Goal: Transaction & Acquisition: Purchase product/service

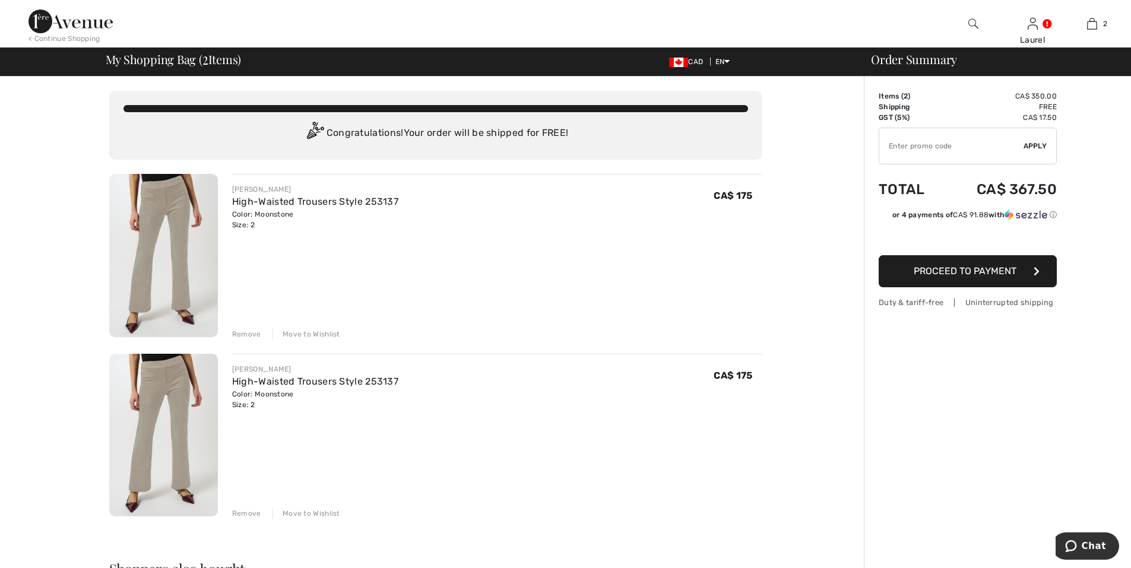
click at [243, 513] on div "Remove" at bounding box center [246, 513] width 29 height 11
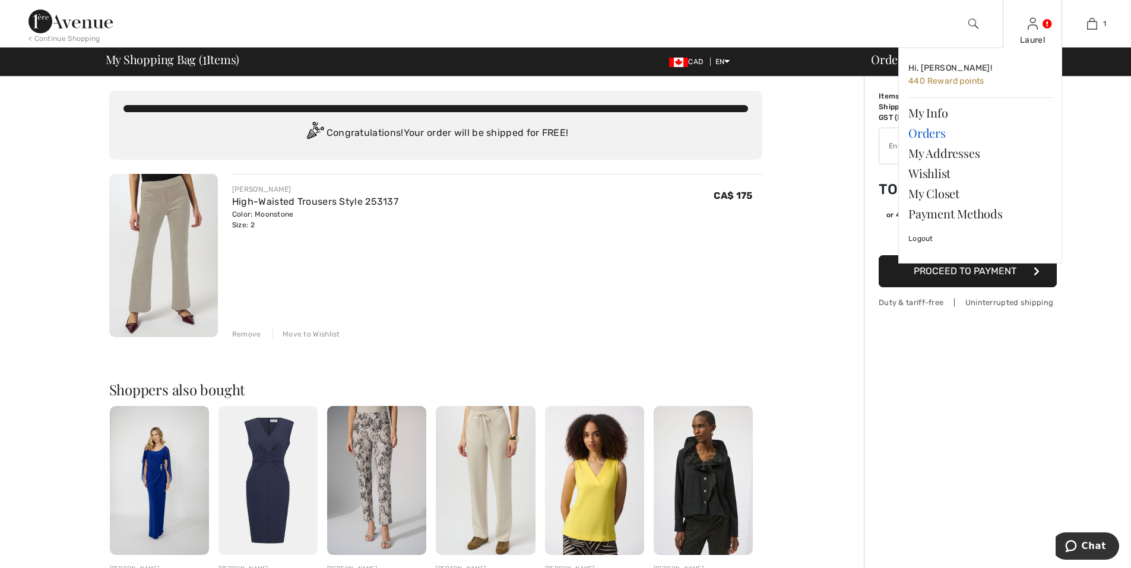
click at [938, 132] on link "Orders" at bounding box center [981, 133] width 144 height 20
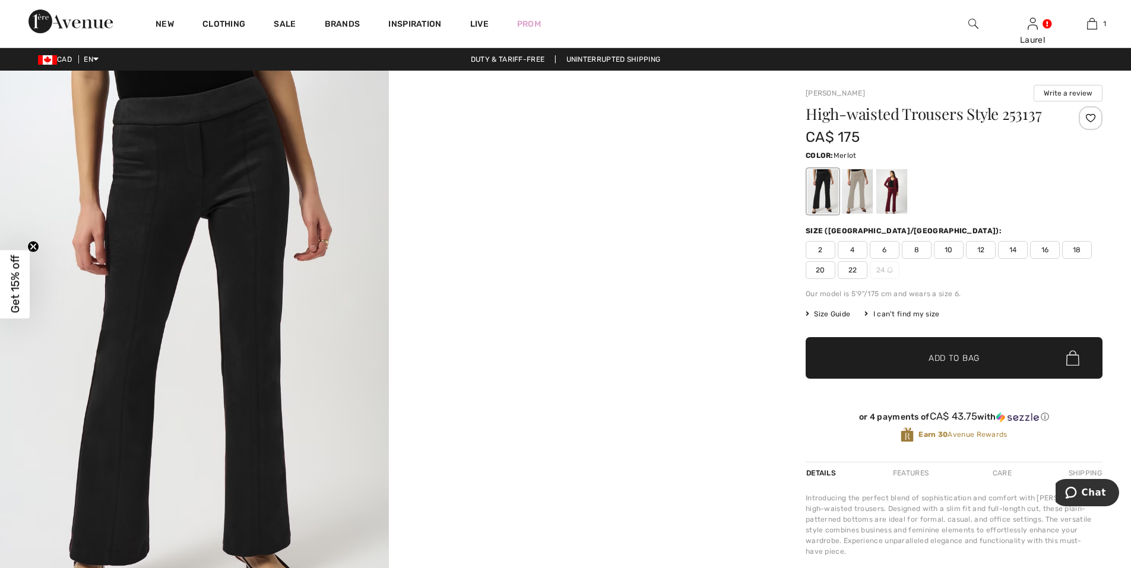
click at [896, 198] on div at bounding box center [892, 191] width 31 height 45
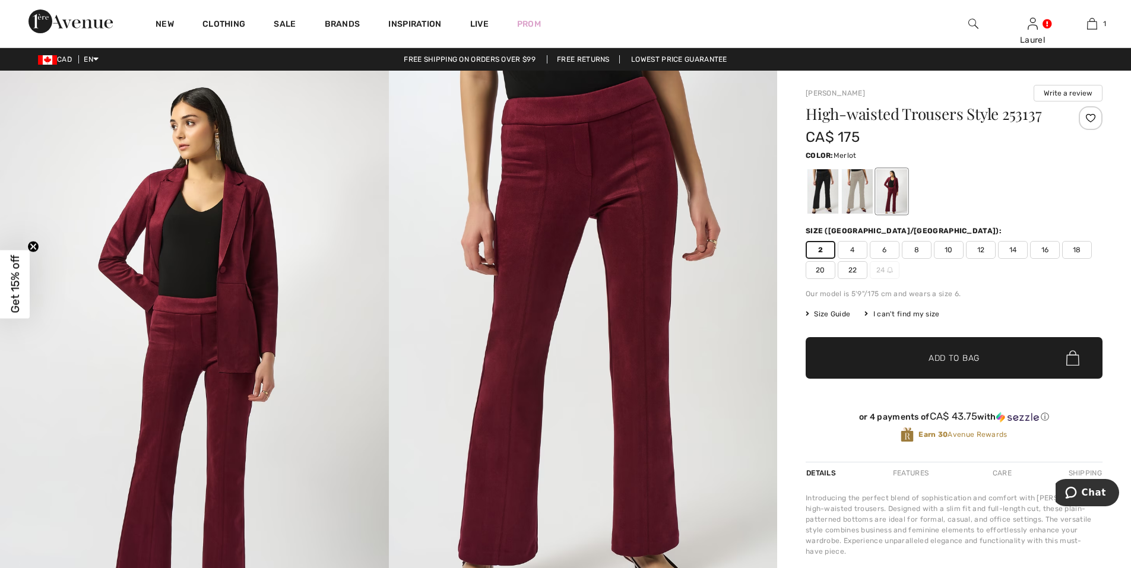
click at [816, 246] on span "2" at bounding box center [821, 250] width 30 height 18
click at [956, 360] on span "Add to Bag" at bounding box center [954, 358] width 51 height 12
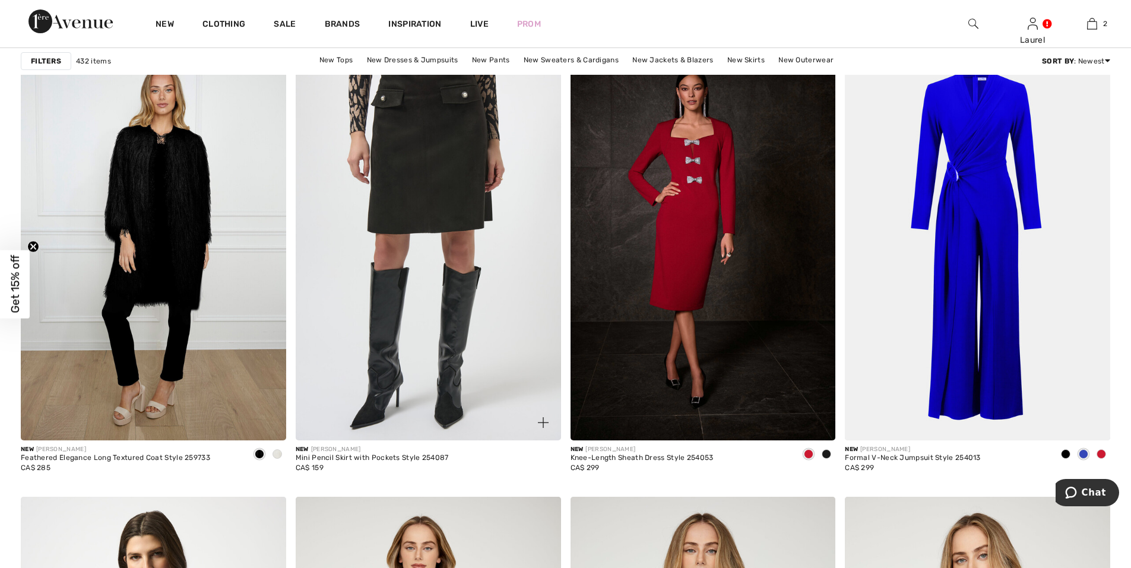
scroll to position [5701, 0]
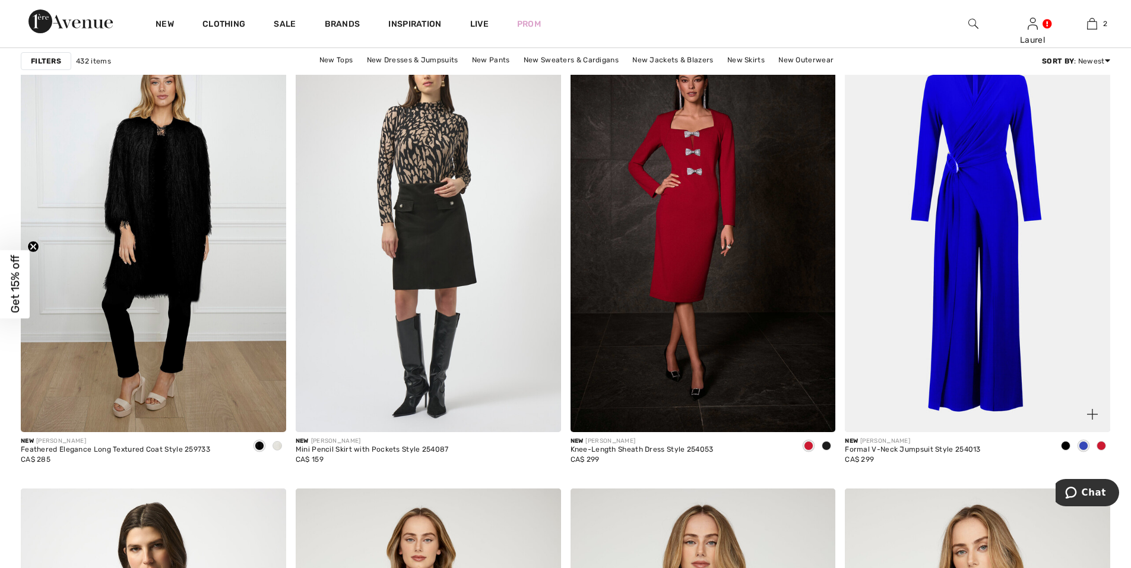
click at [1099, 446] on span at bounding box center [1102, 446] width 10 height 10
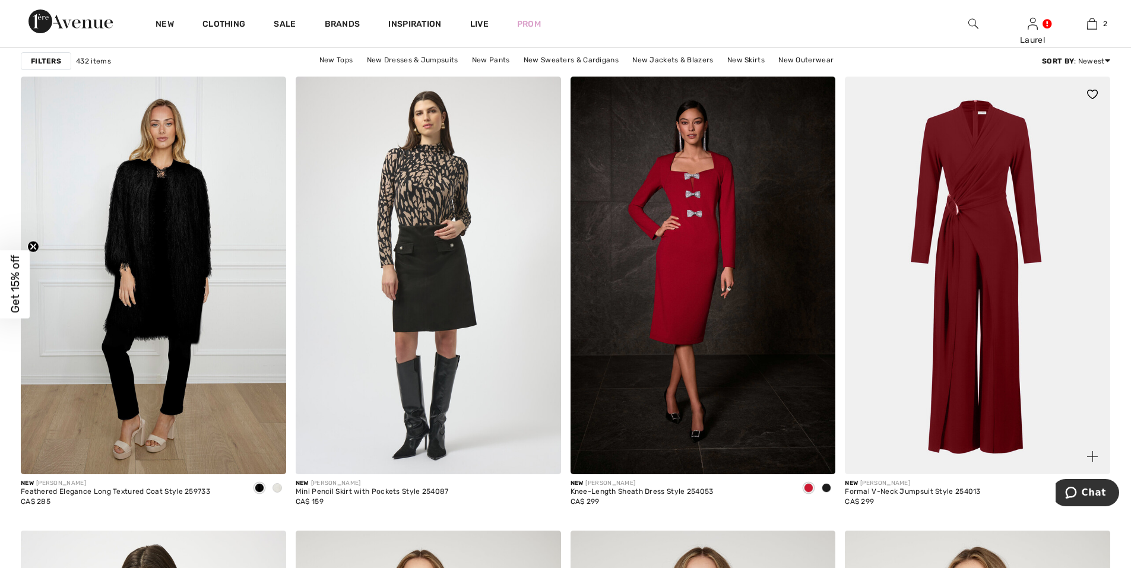
scroll to position [5879, 0]
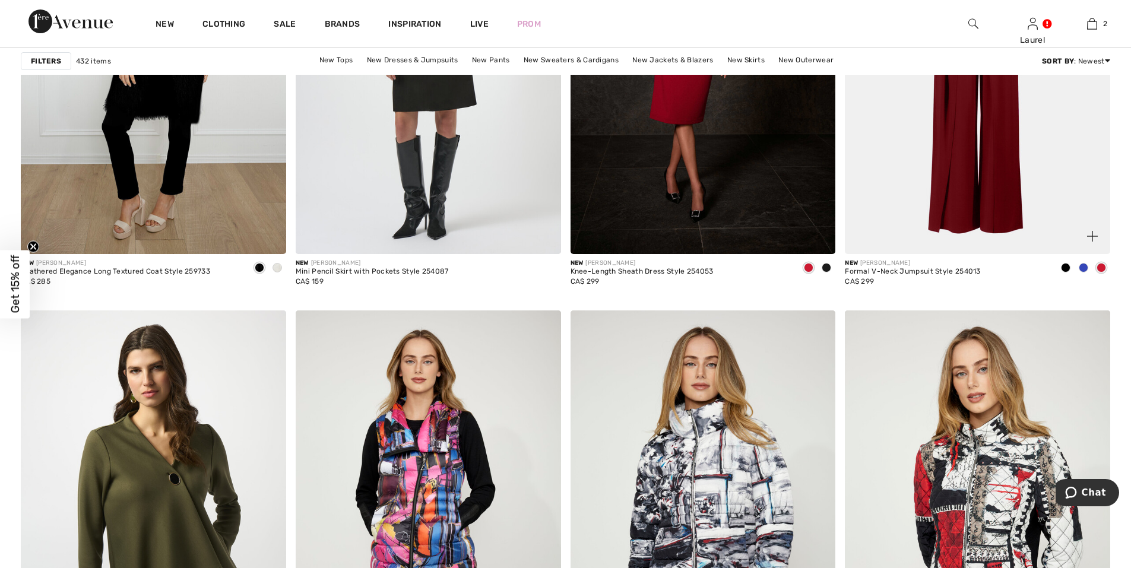
click at [960, 194] on img at bounding box center [977, 55] width 265 height 398
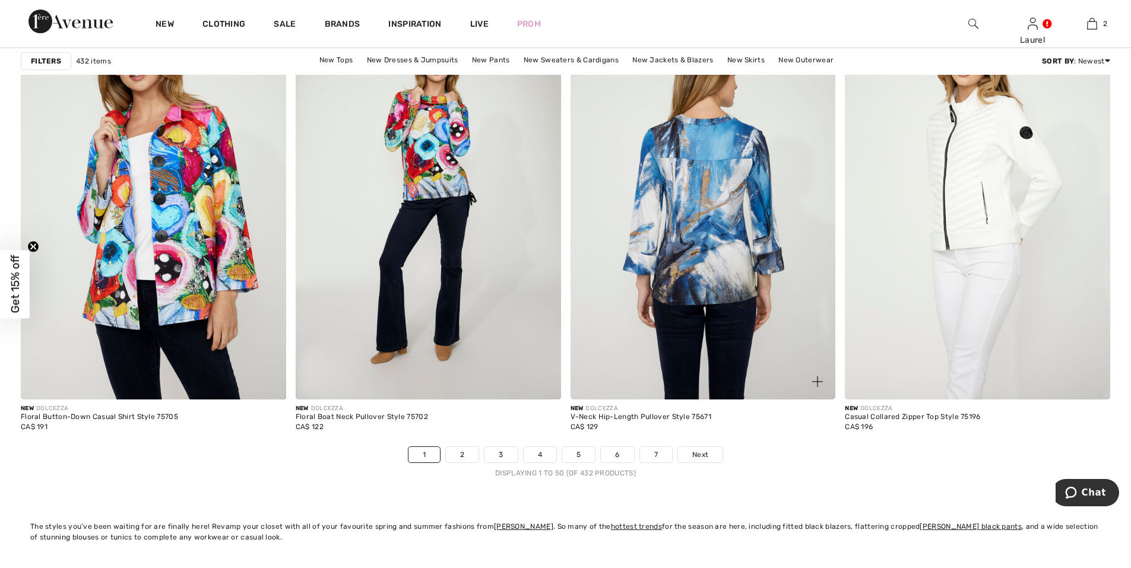
scroll to position [6829, 0]
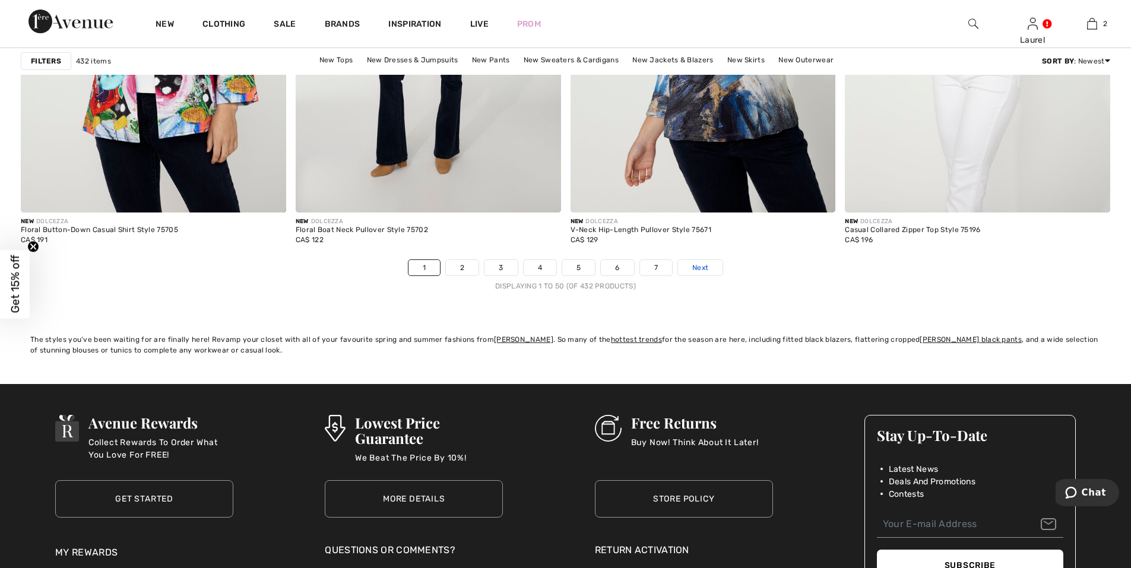
click at [704, 268] on span "Next" at bounding box center [700, 267] width 16 height 11
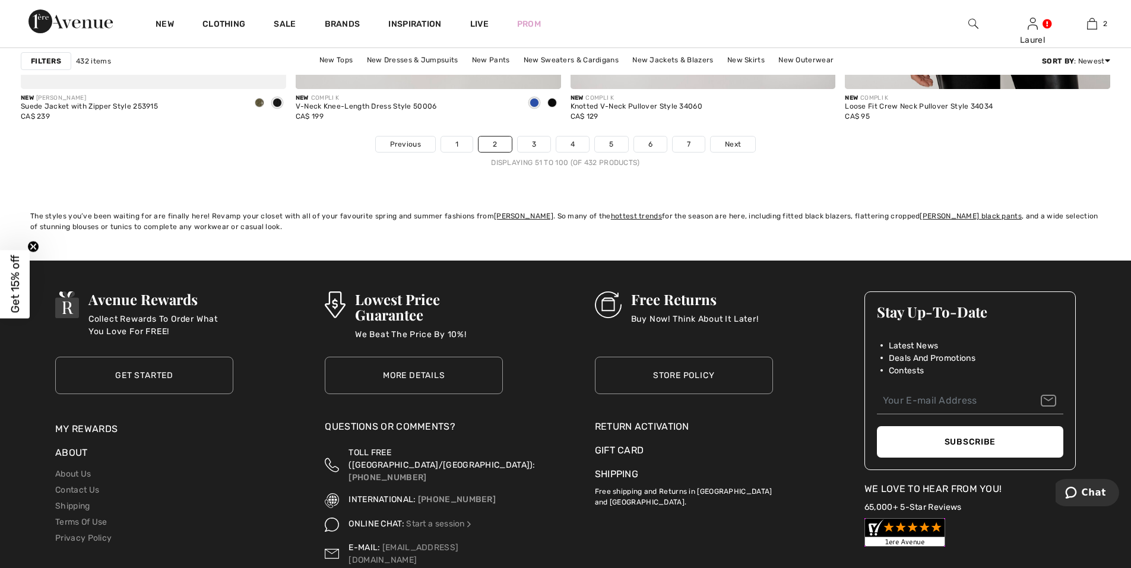
scroll to position [7007, 0]
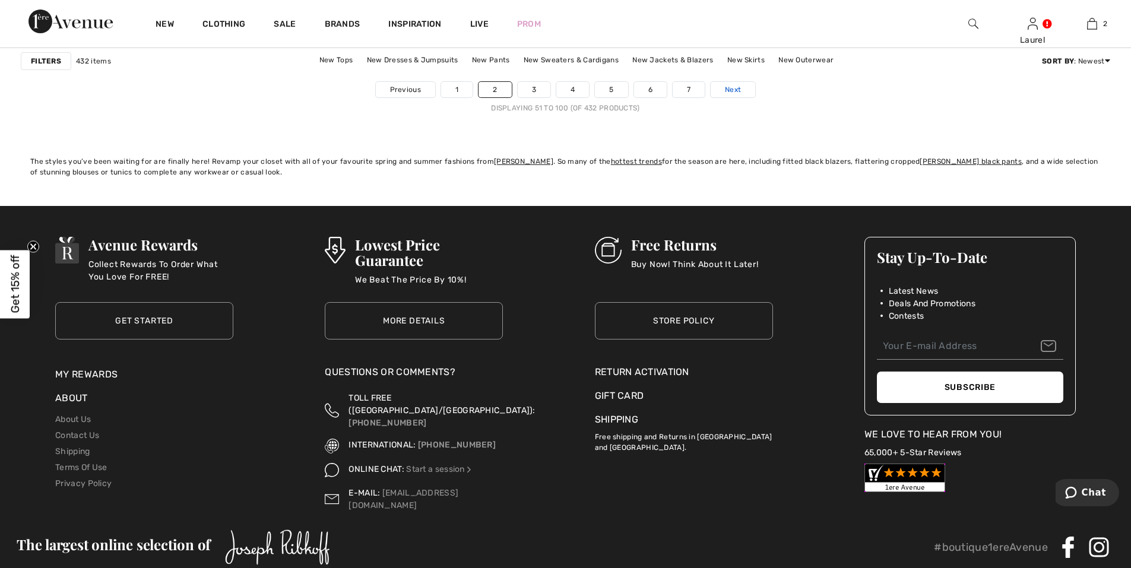
click at [726, 89] on span "Next" at bounding box center [733, 89] width 16 height 11
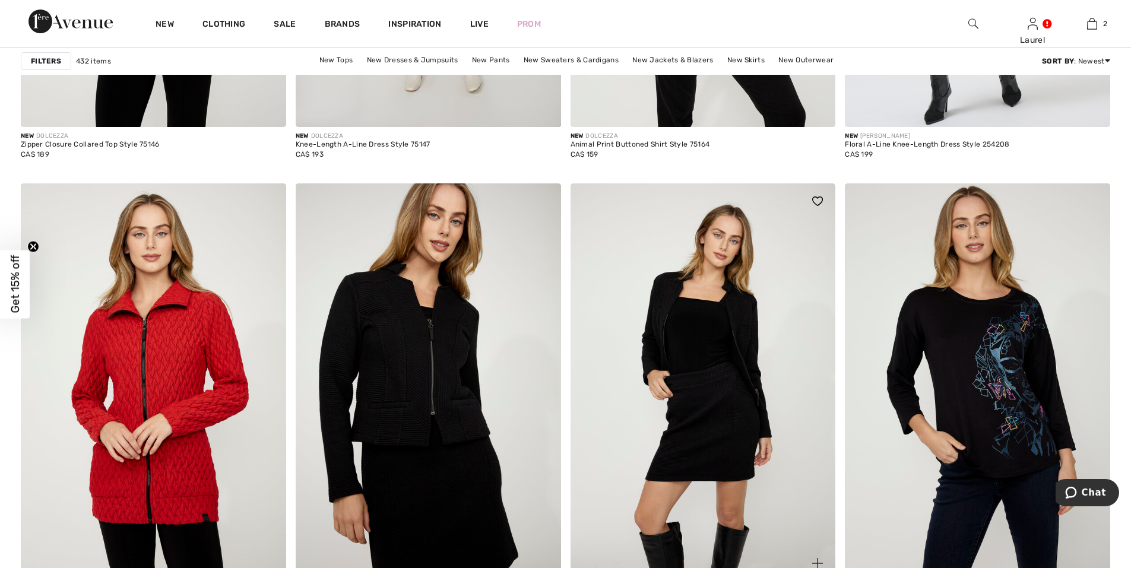
scroll to position [6710, 0]
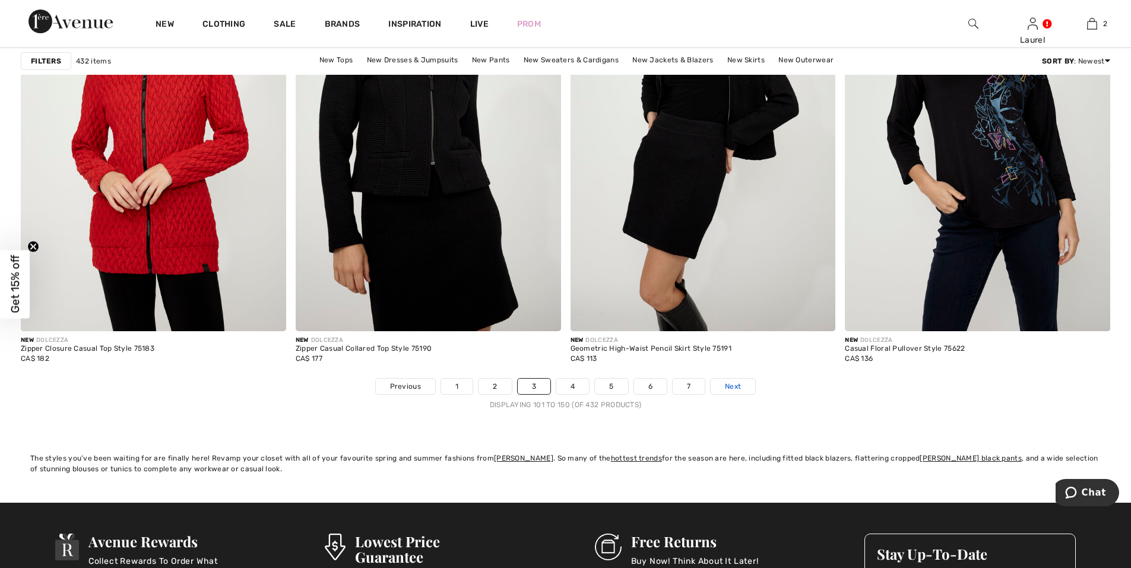
click at [738, 386] on span "Next" at bounding box center [733, 386] width 16 height 11
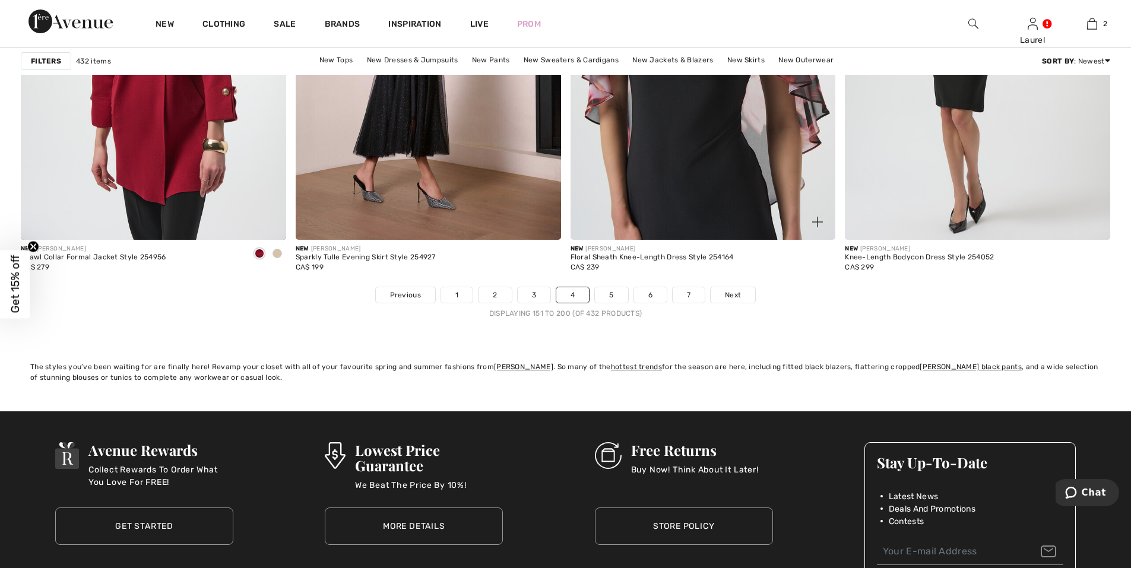
scroll to position [6888, 0]
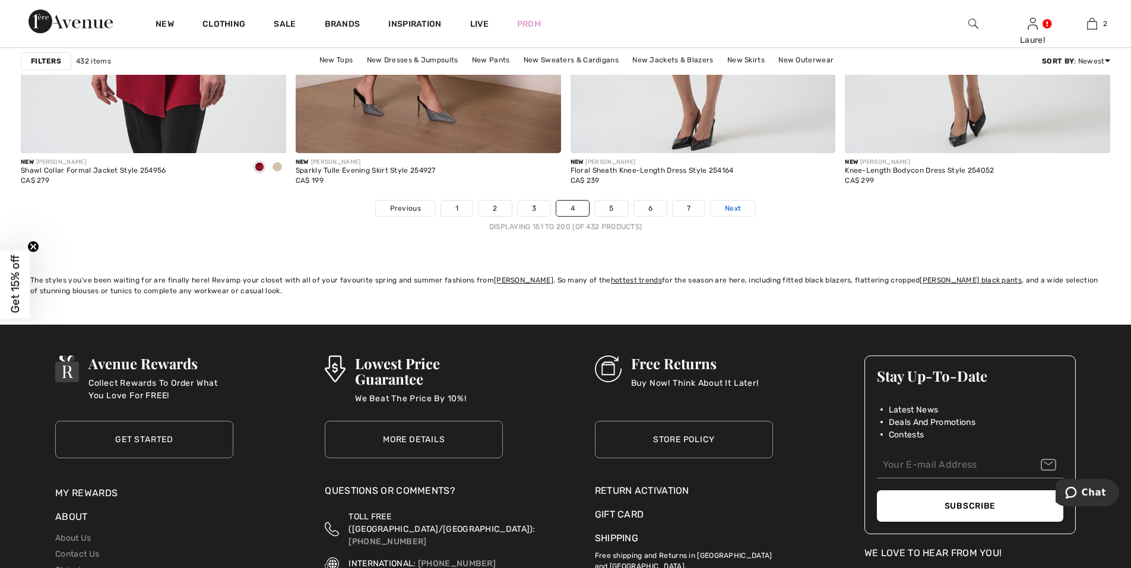
click at [733, 209] on span "Next" at bounding box center [733, 208] width 16 height 11
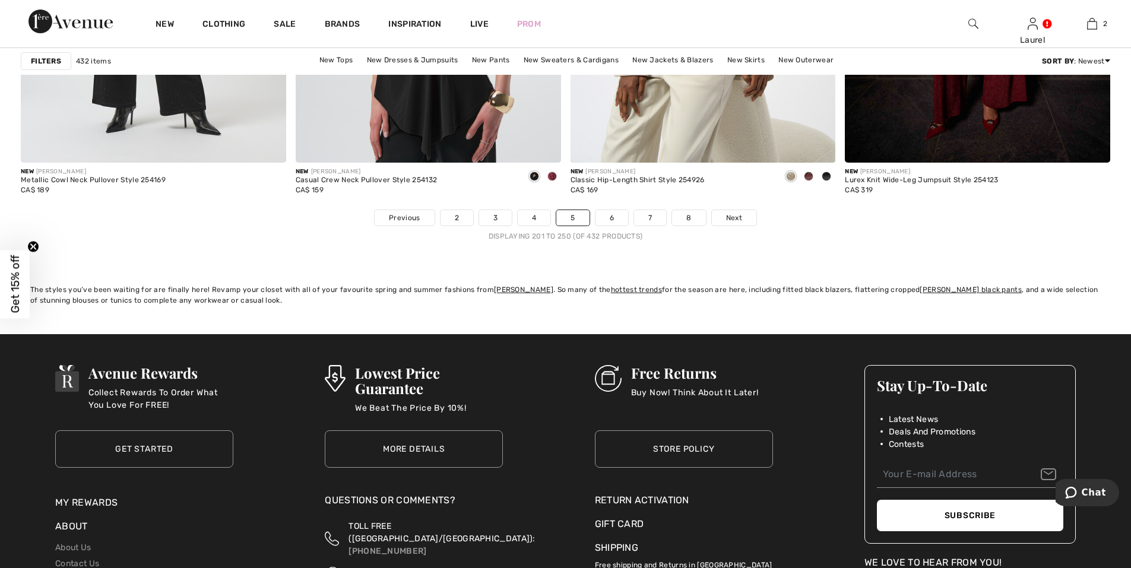
scroll to position [6888, 0]
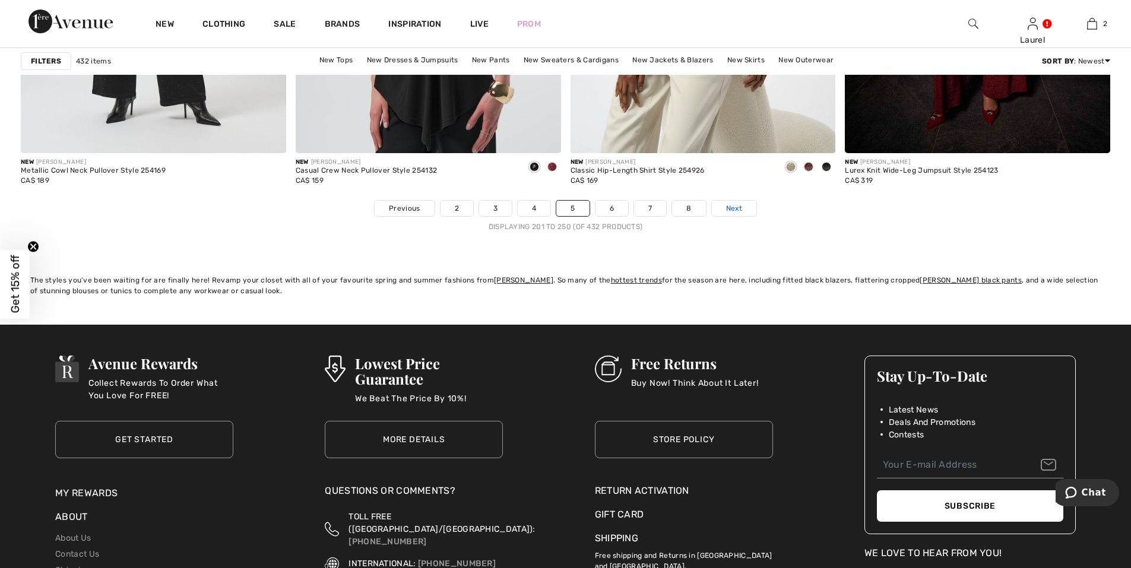
click at [748, 210] on link "Next" at bounding box center [734, 208] width 45 height 15
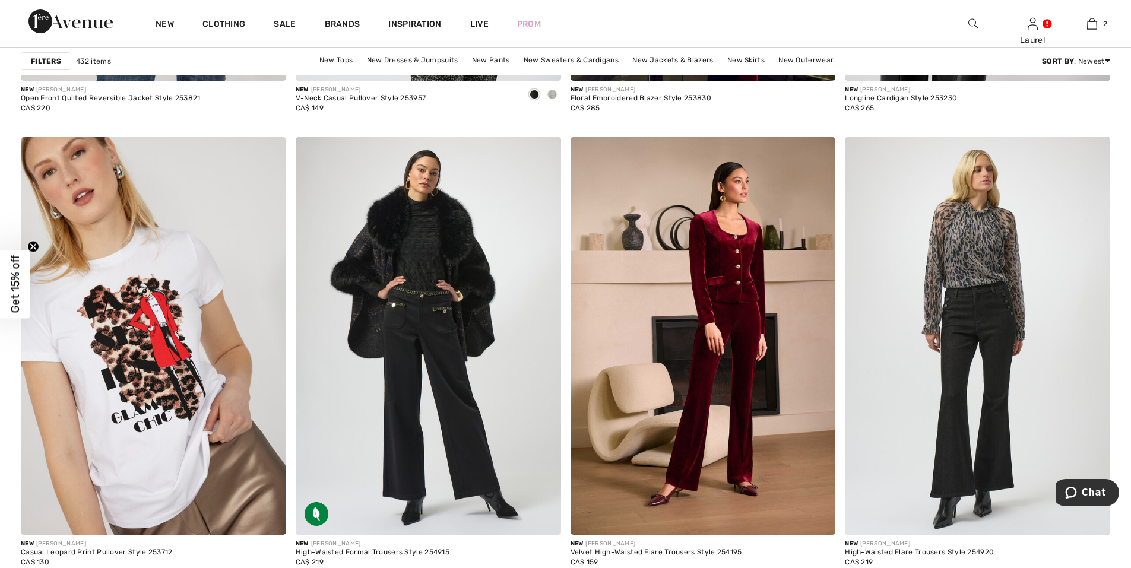
scroll to position [6057, 0]
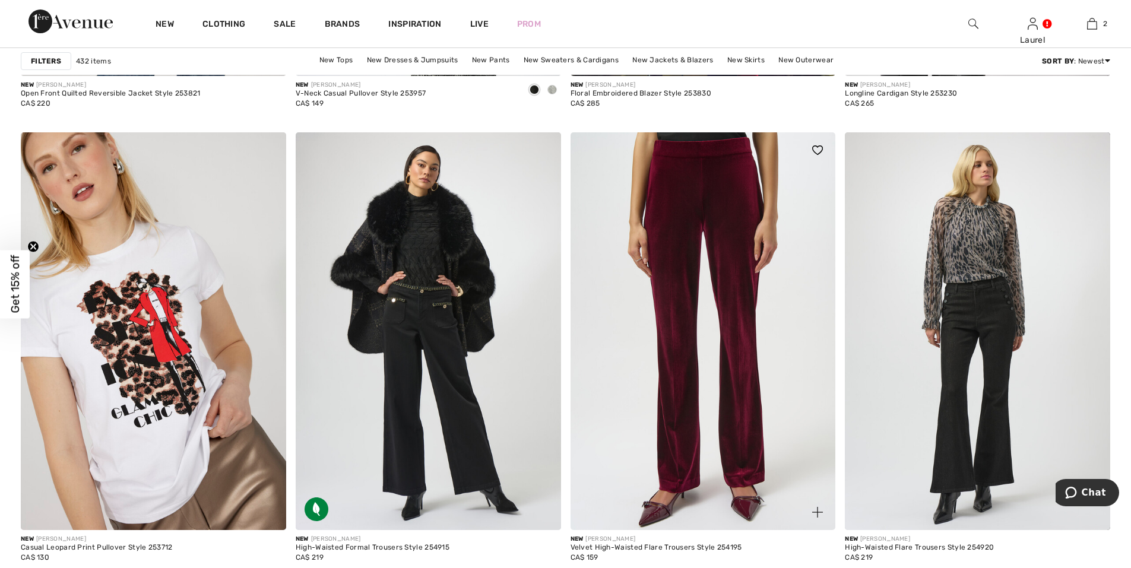
click at [713, 463] on img at bounding box center [703, 331] width 265 height 398
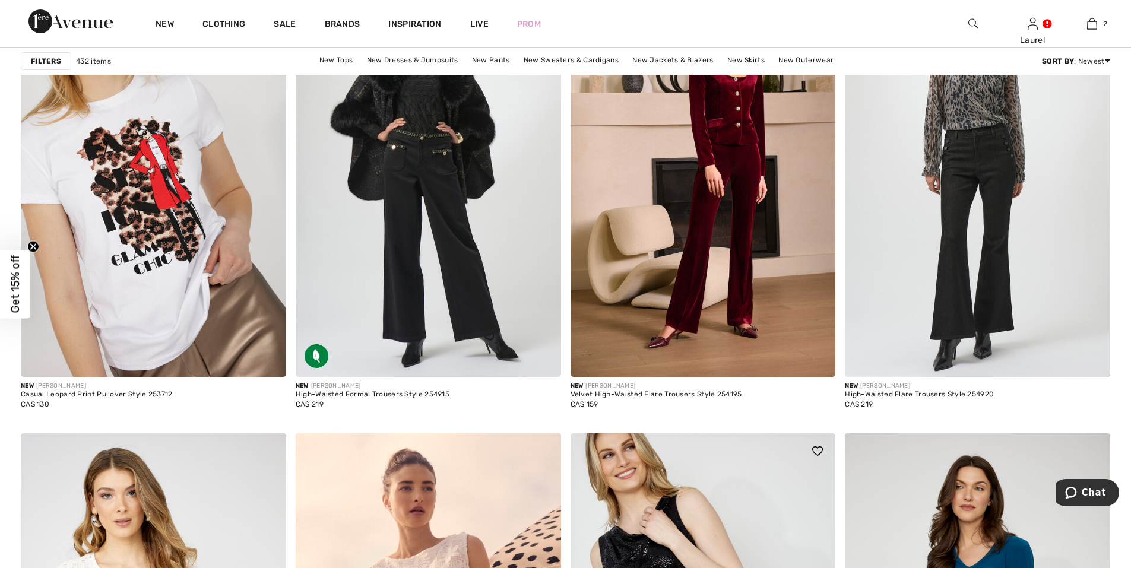
scroll to position [6235, 0]
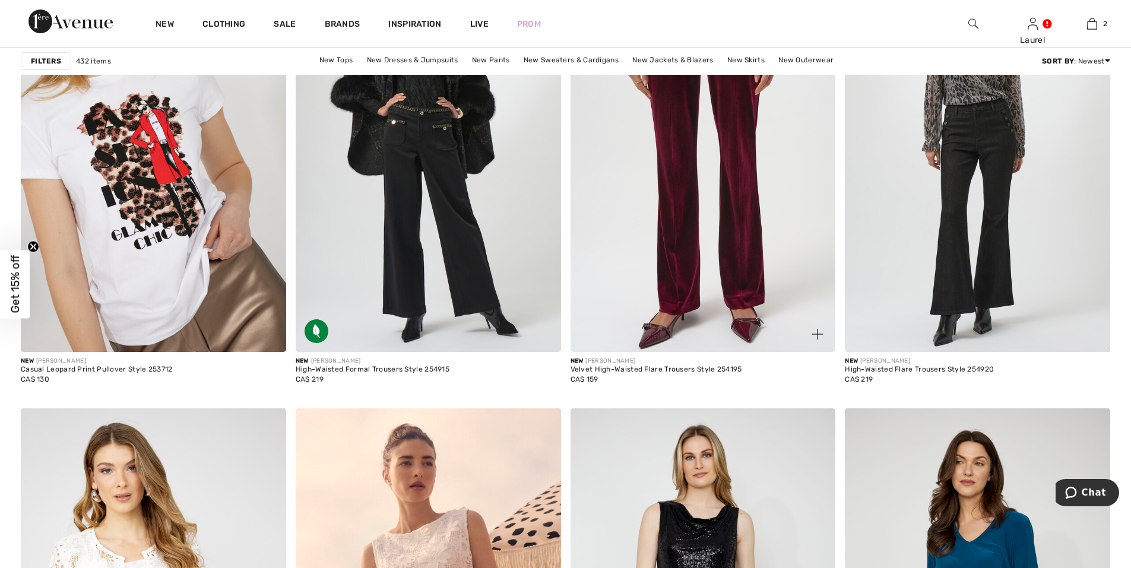
click at [699, 302] on img at bounding box center [703, 153] width 265 height 398
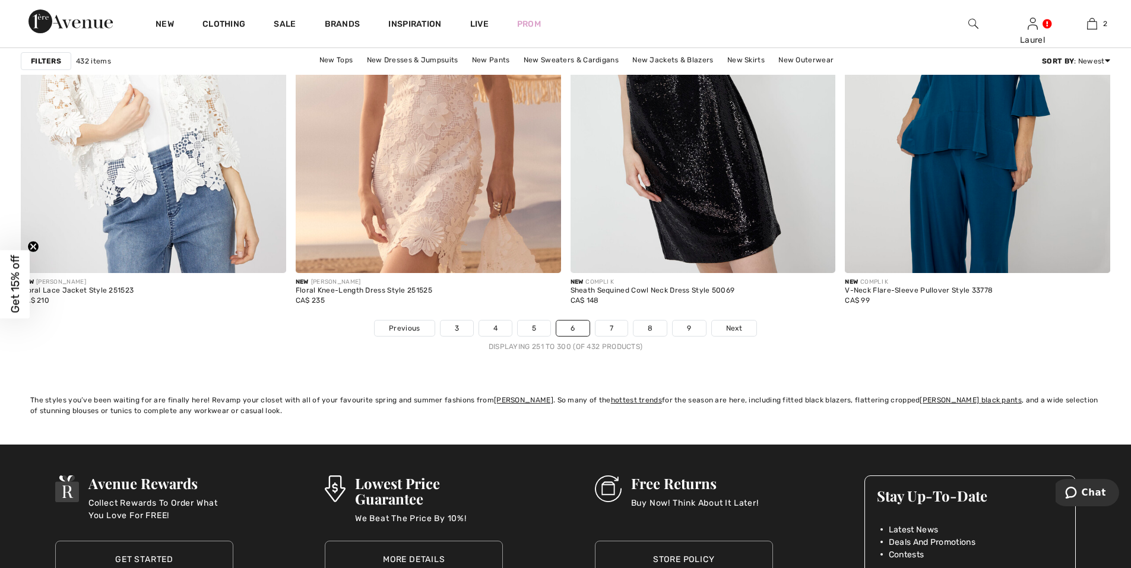
scroll to position [6770, 0]
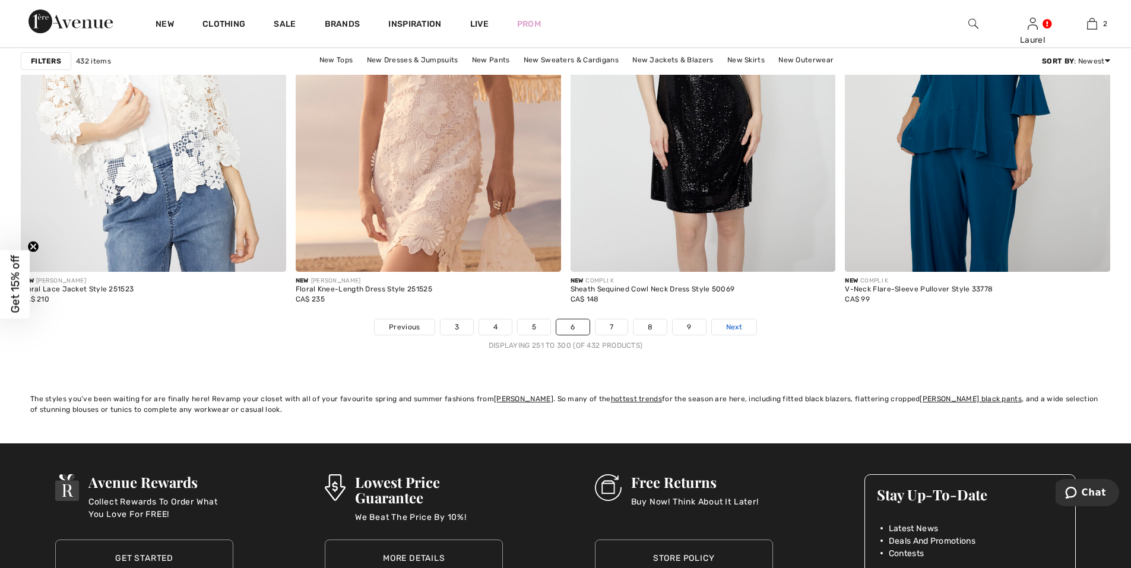
click at [739, 327] on span "Next" at bounding box center [734, 327] width 16 height 11
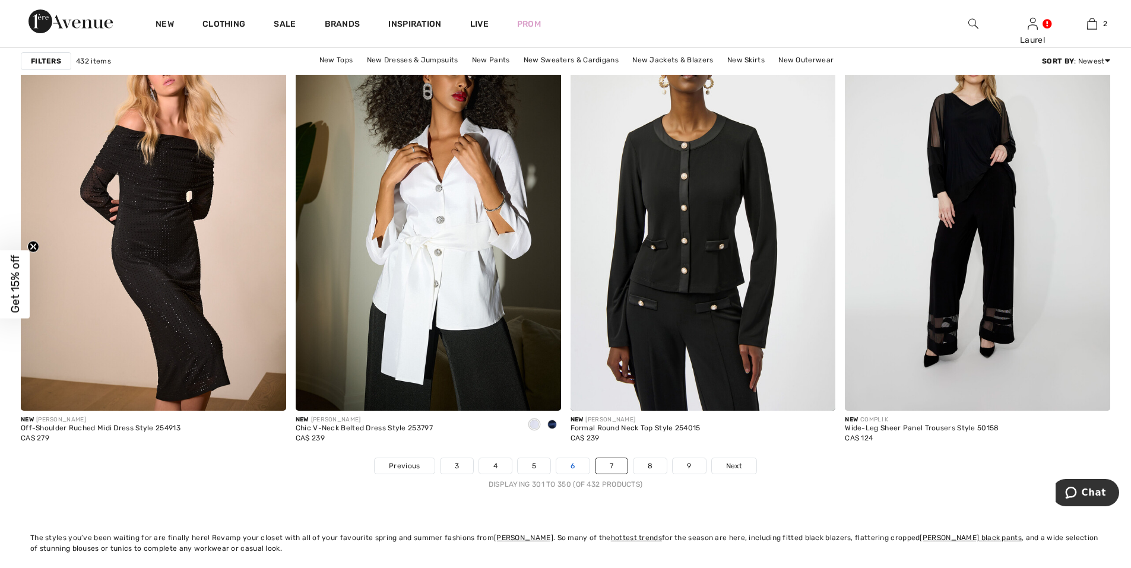
scroll to position [6770, 0]
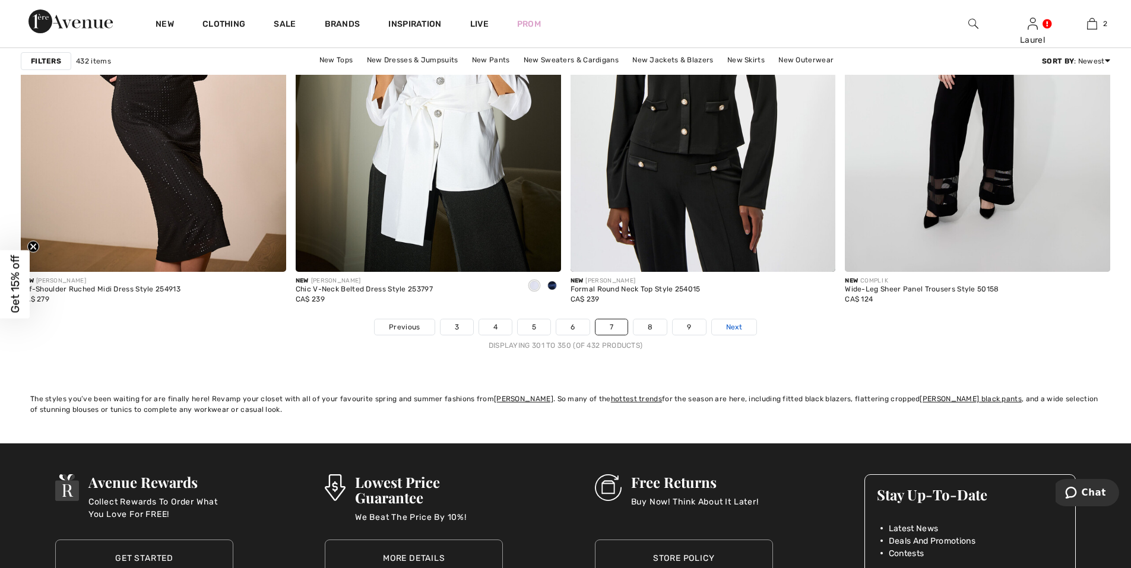
click at [742, 327] on span "Next" at bounding box center [734, 327] width 16 height 11
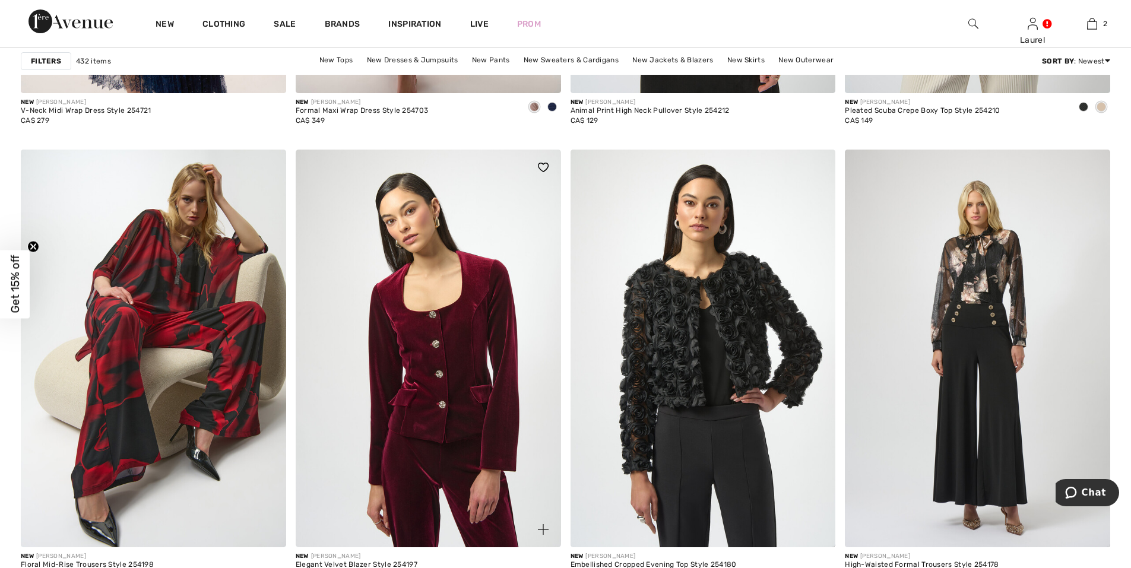
scroll to position [6057, 0]
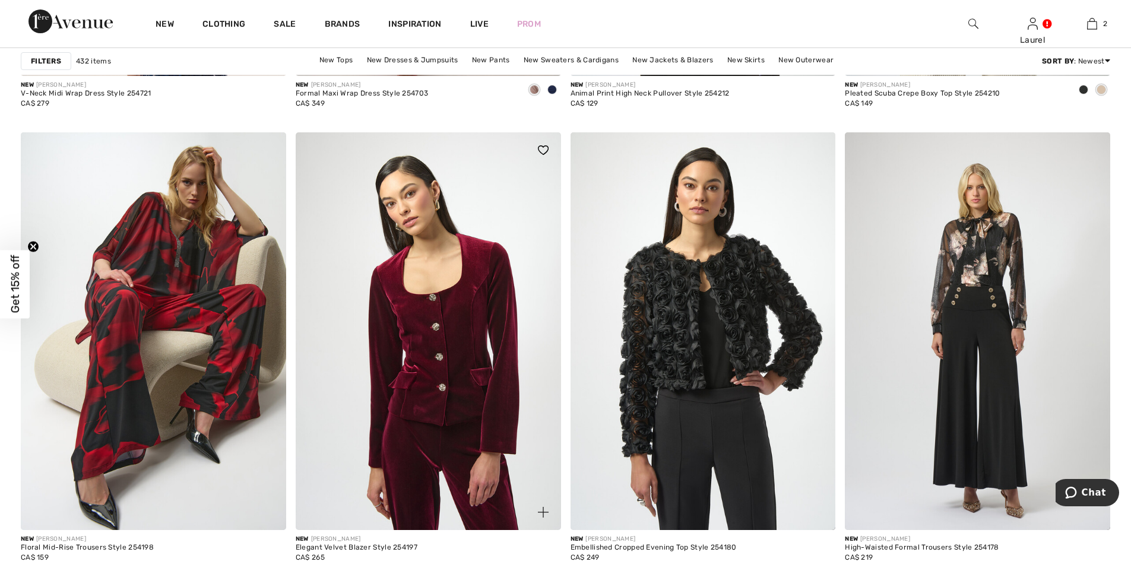
click at [429, 378] on img at bounding box center [428, 331] width 265 height 398
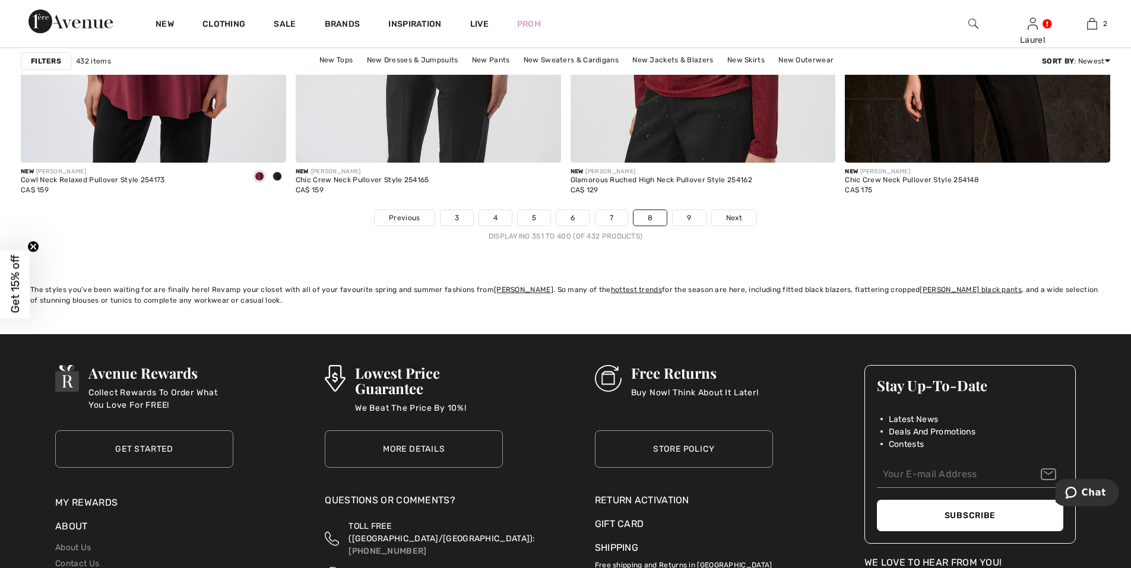
scroll to position [6888, 0]
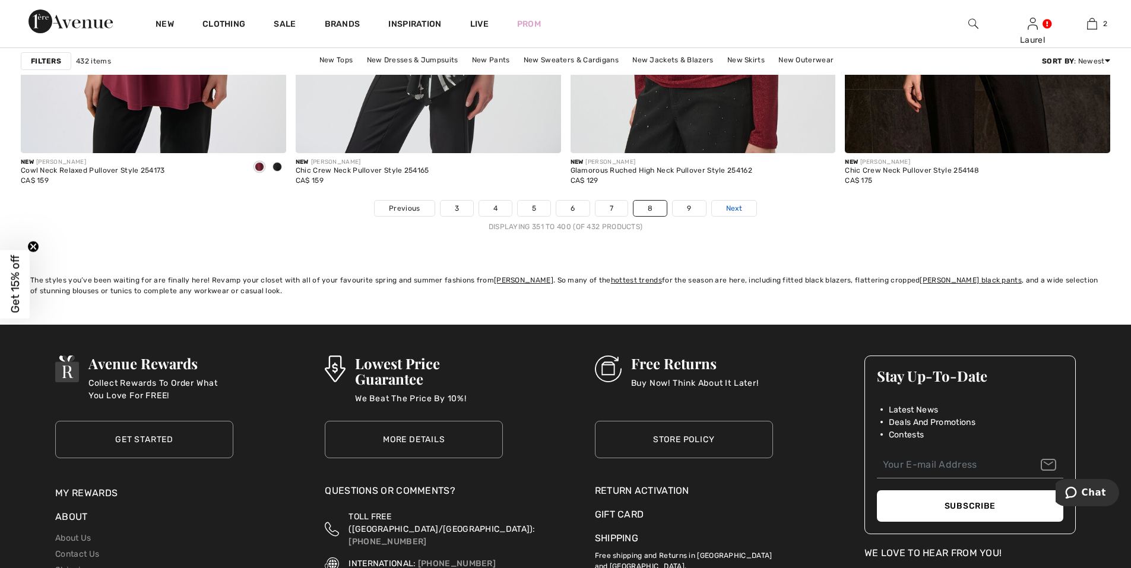
click at [736, 209] on span "Next" at bounding box center [734, 208] width 16 height 11
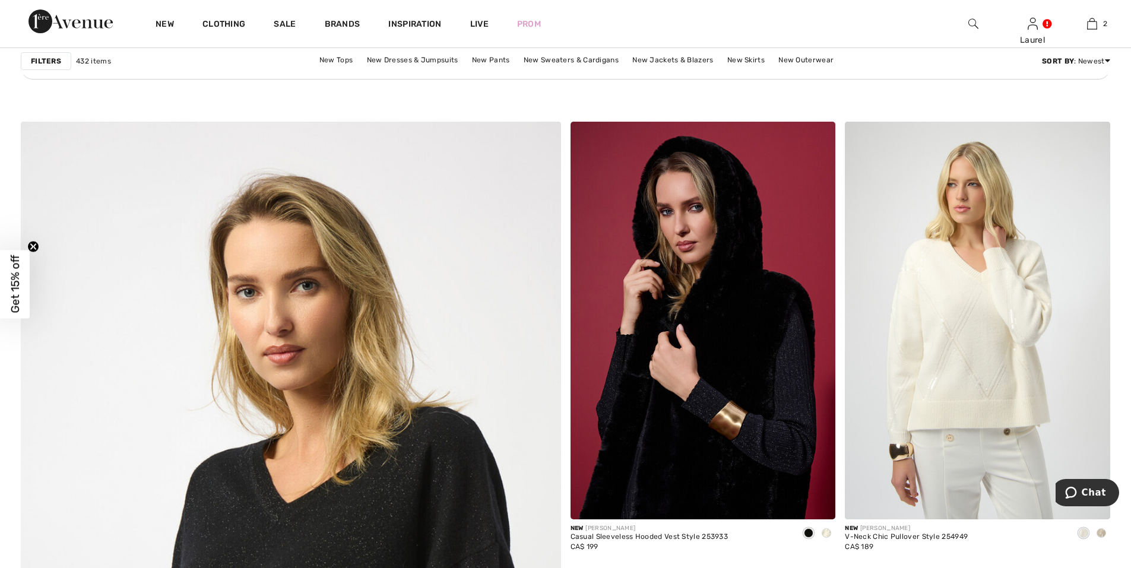
scroll to position [3682, 0]
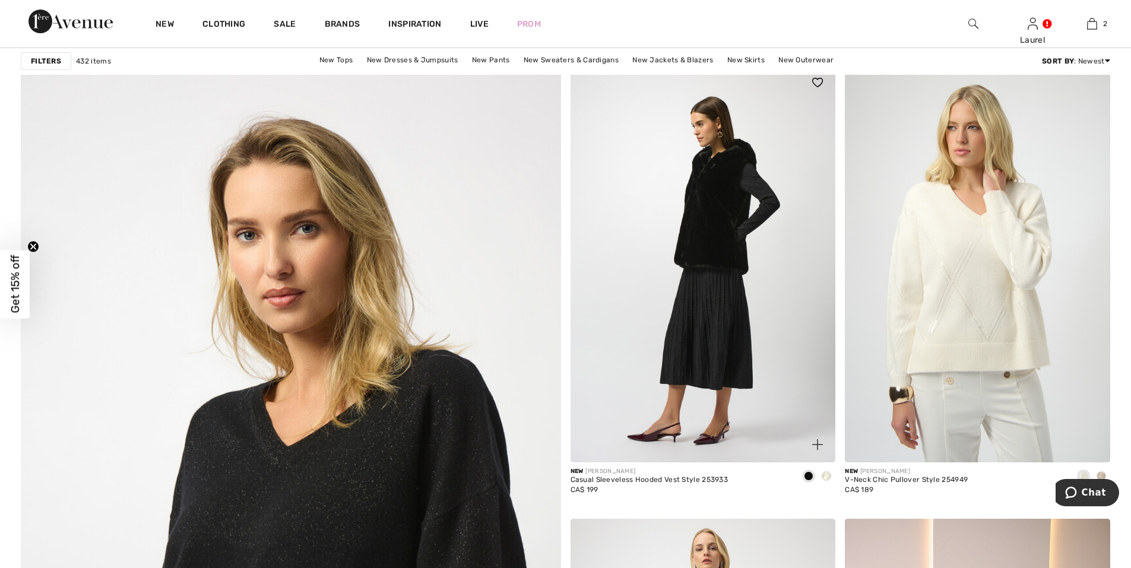
click at [752, 382] on img at bounding box center [703, 264] width 265 height 398
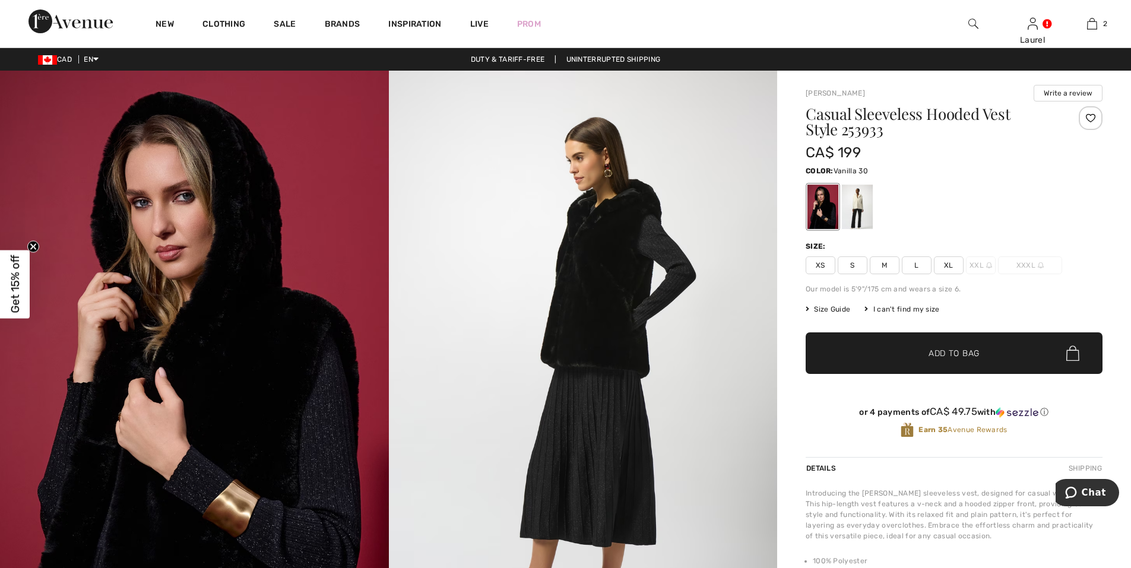
click at [859, 207] on div at bounding box center [857, 207] width 31 height 45
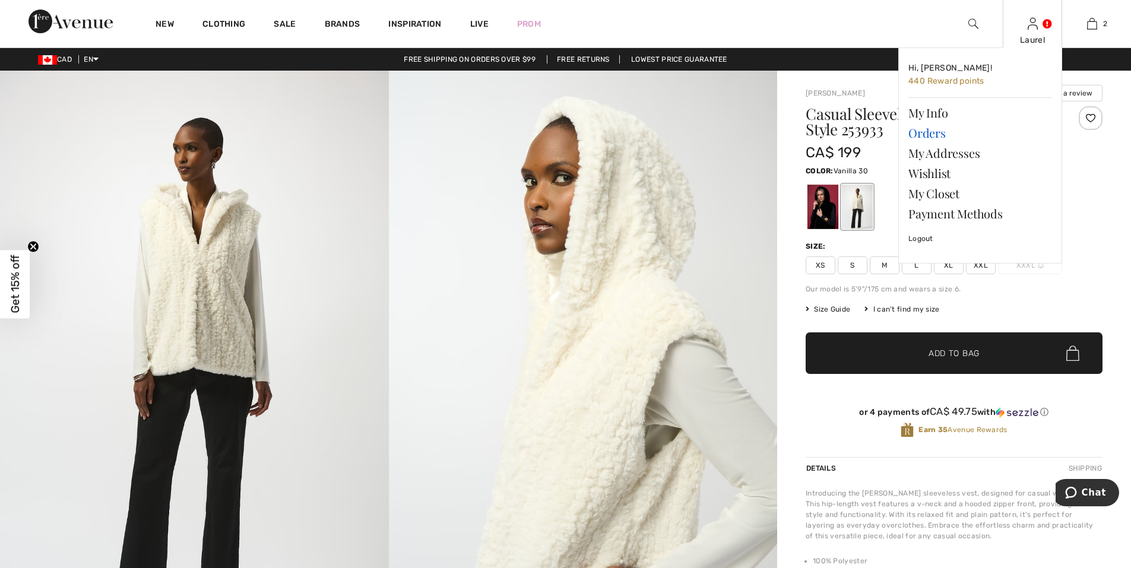
click at [944, 135] on link "Orders" at bounding box center [981, 133] width 144 height 20
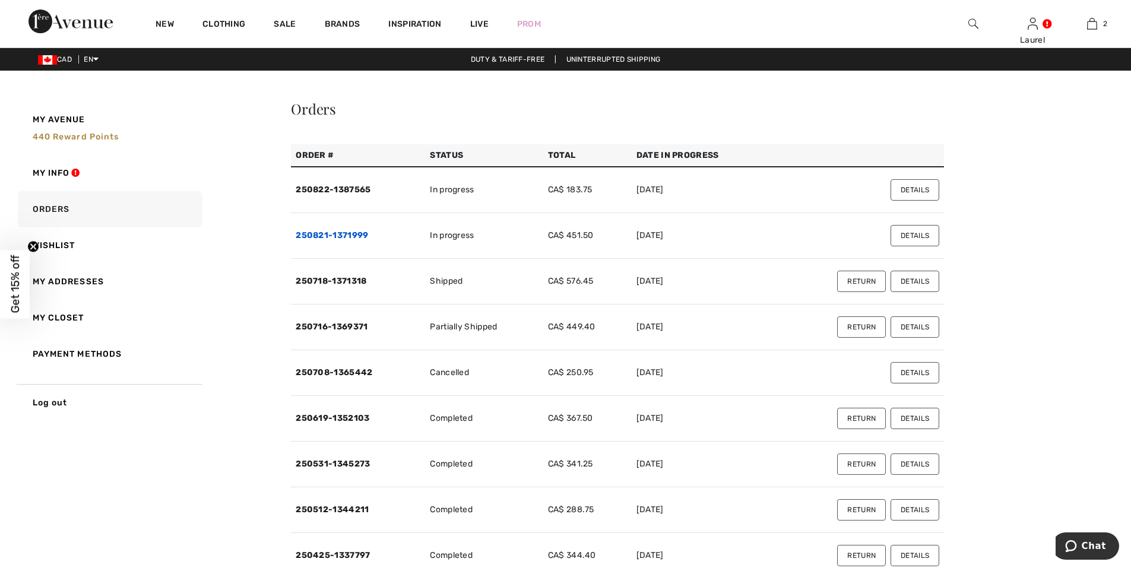
click at [341, 232] on link "250821-1371999" at bounding box center [332, 235] width 72 height 10
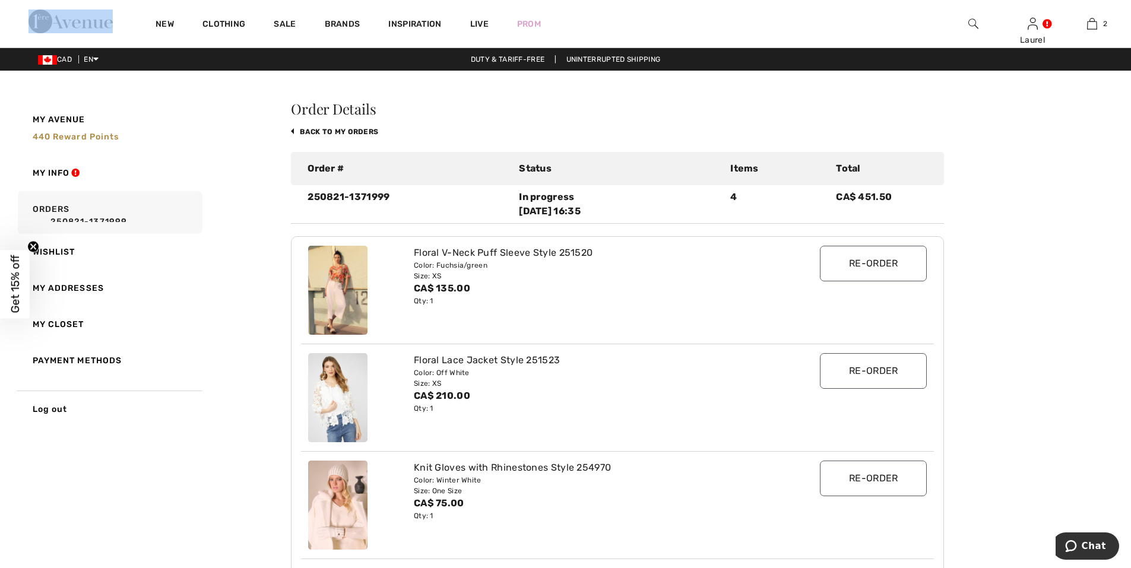
click at [341, 232] on body "We value your privacy We use cookies to enhance your browsing experience, serve…" at bounding box center [565, 561] width 1131 height 1122
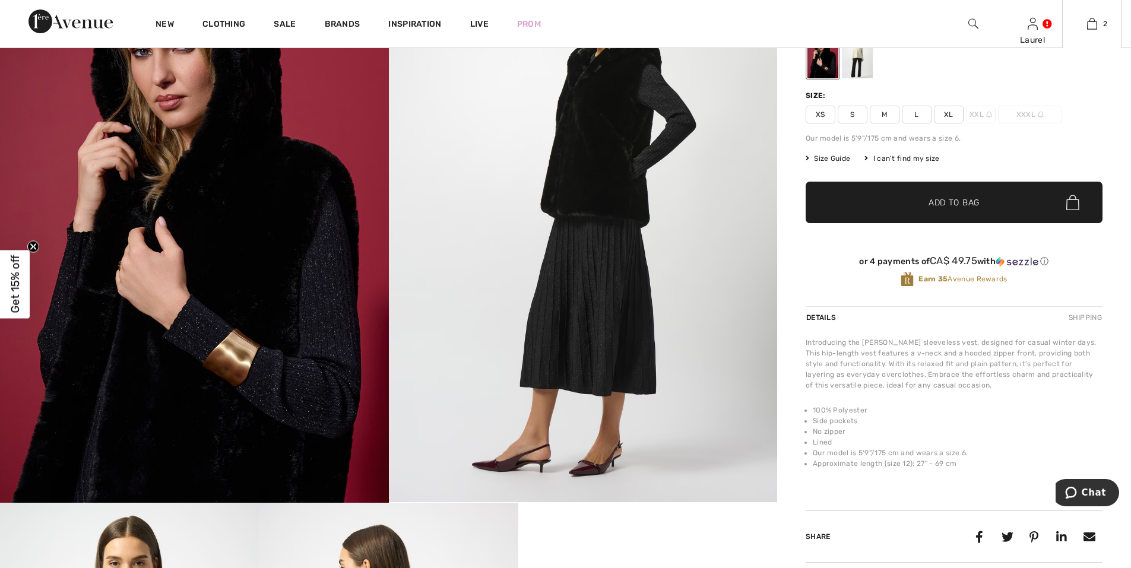
scroll to position [119, 0]
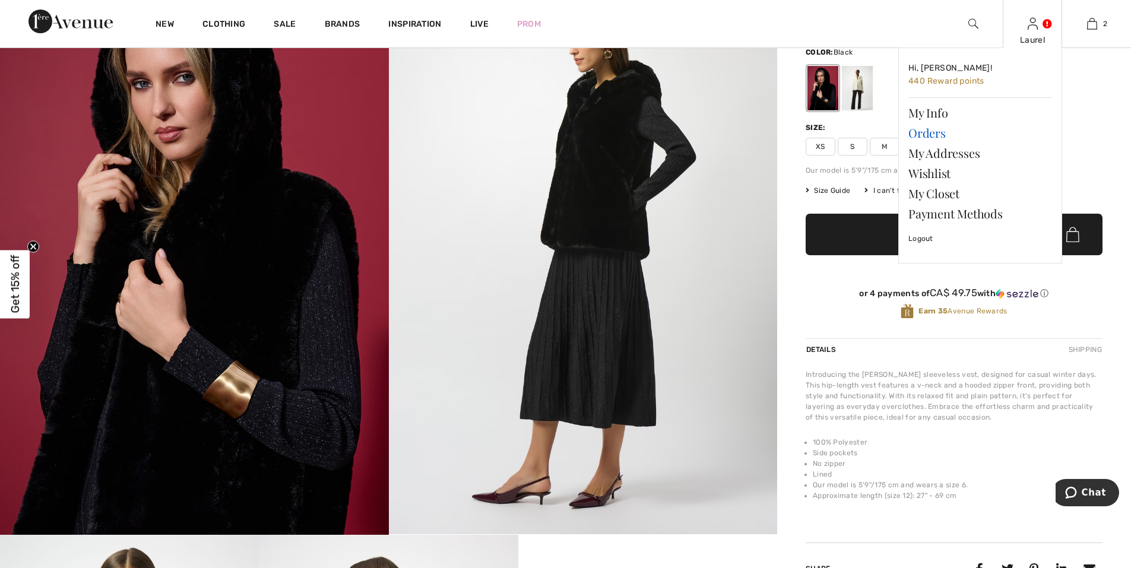
click at [944, 134] on link "Orders" at bounding box center [981, 133] width 144 height 20
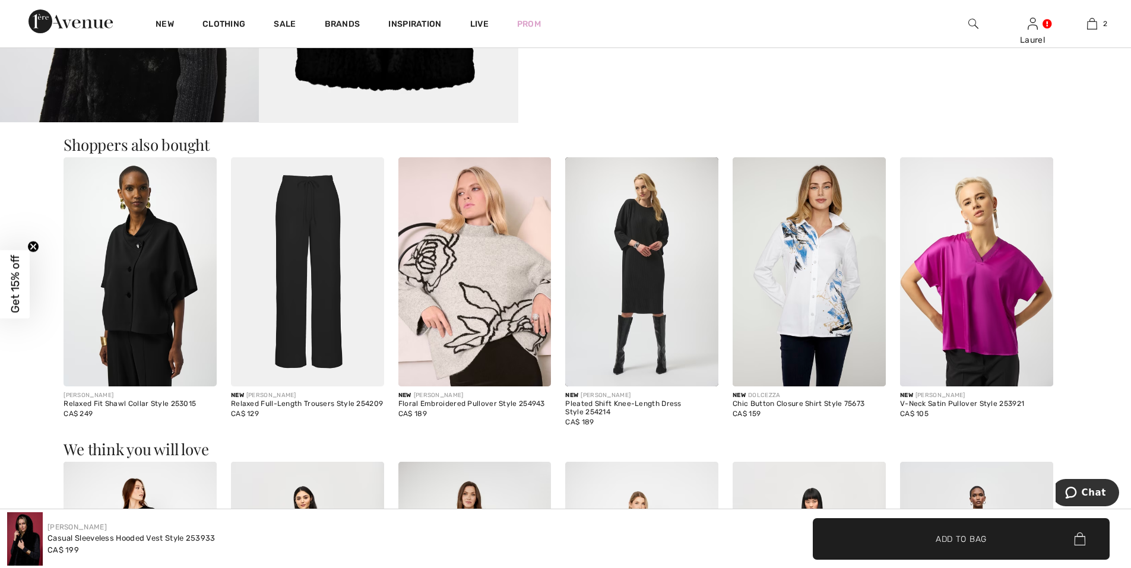
scroll to position [1314, 0]
